Goal: Transaction & Acquisition: Download file/media

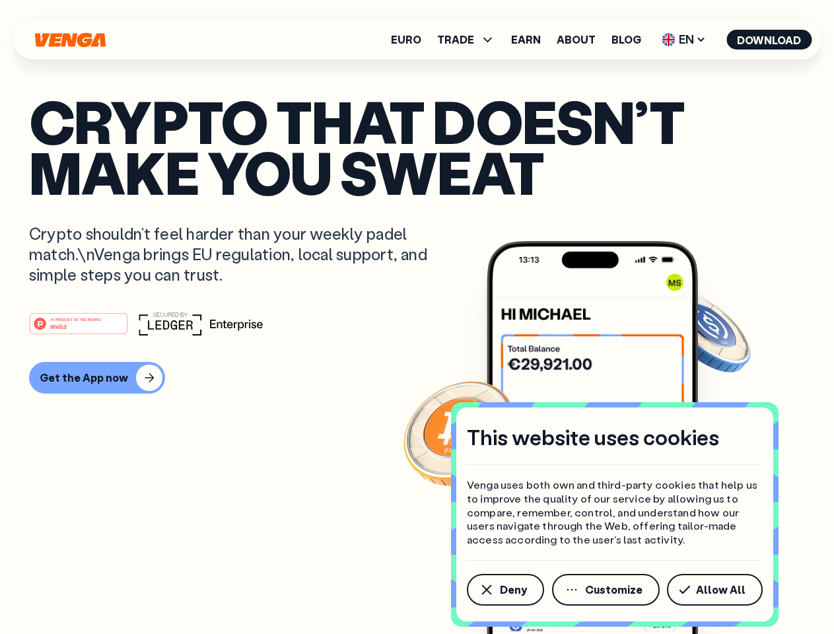
click at [417, 317] on div "#1 PRODUCT OF THE MONTH Web3" at bounding box center [417, 324] width 776 height 24
click at [504, 589] on span "Deny" at bounding box center [513, 589] width 27 height 11
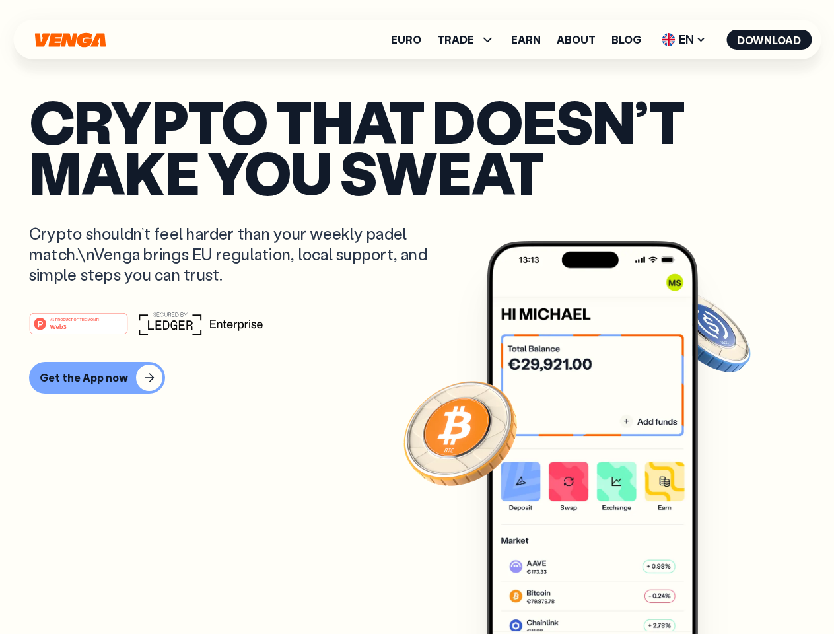
click at [607, 589] on img at bounding box center [591, 462] width 211 height 442
click at [717, 589] on article "Crypto that doesn’t make you sweat Crypto shouldn’t feel harder than your weekl…" at bounding box center [417, 343] width 776 height 495
click at [470, 40] on span "TRADE" at bounding box center [455, 39] width 37 height 11
click at [684, 40] on span "EN" at bounding box center [683, 39] width 53 height 21
click at [769, 40] on button "Download" at bounding box center [768, 40] width 85 height 20
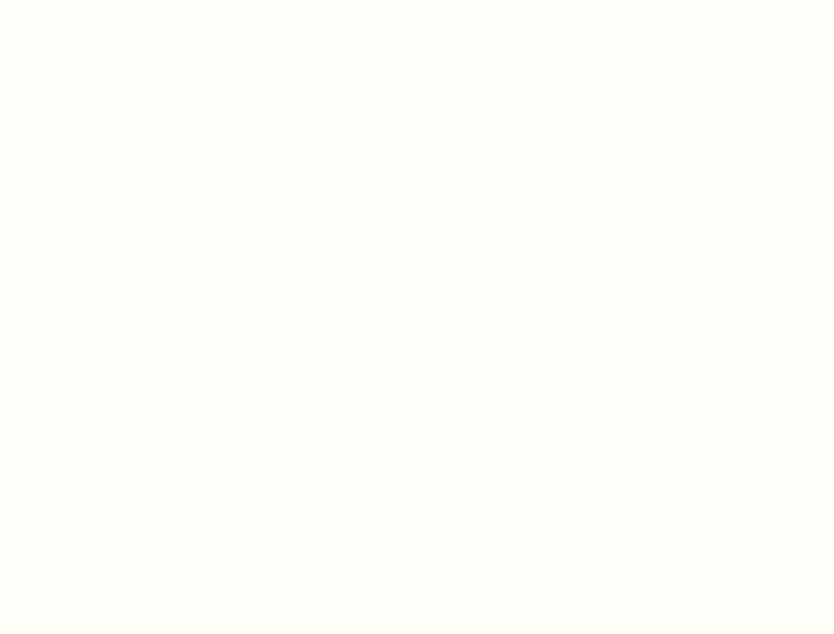
click at [95, 0] on html "This website uses cookies Venga uses both own and third-party cookies that help…" at bounding box center [417, 0] width 834 height 0
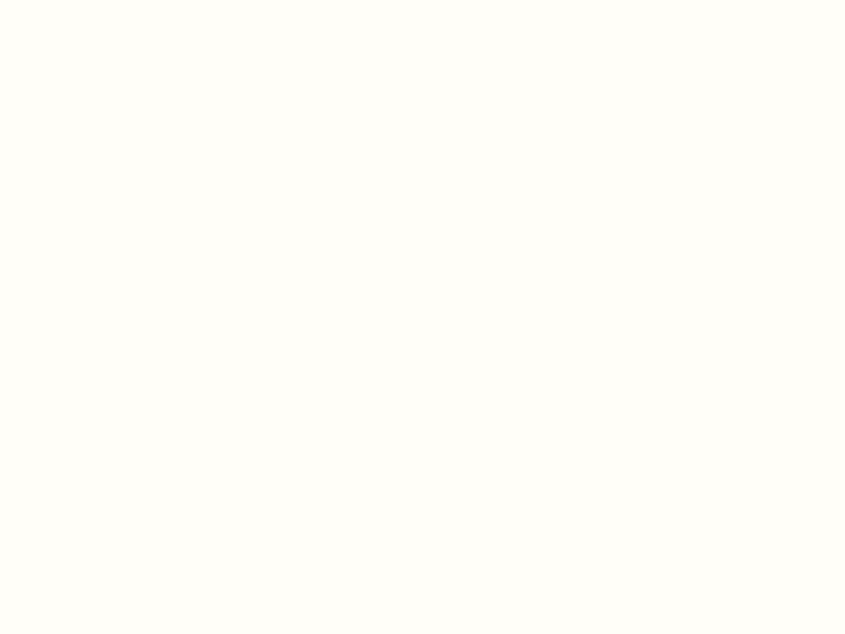
click at [81, 0] on html "This website uses cookies Venga uses both own and third-party cookies that help…" at bounding box center [422, 0] width 845 height 0
